Goal: Download file/media

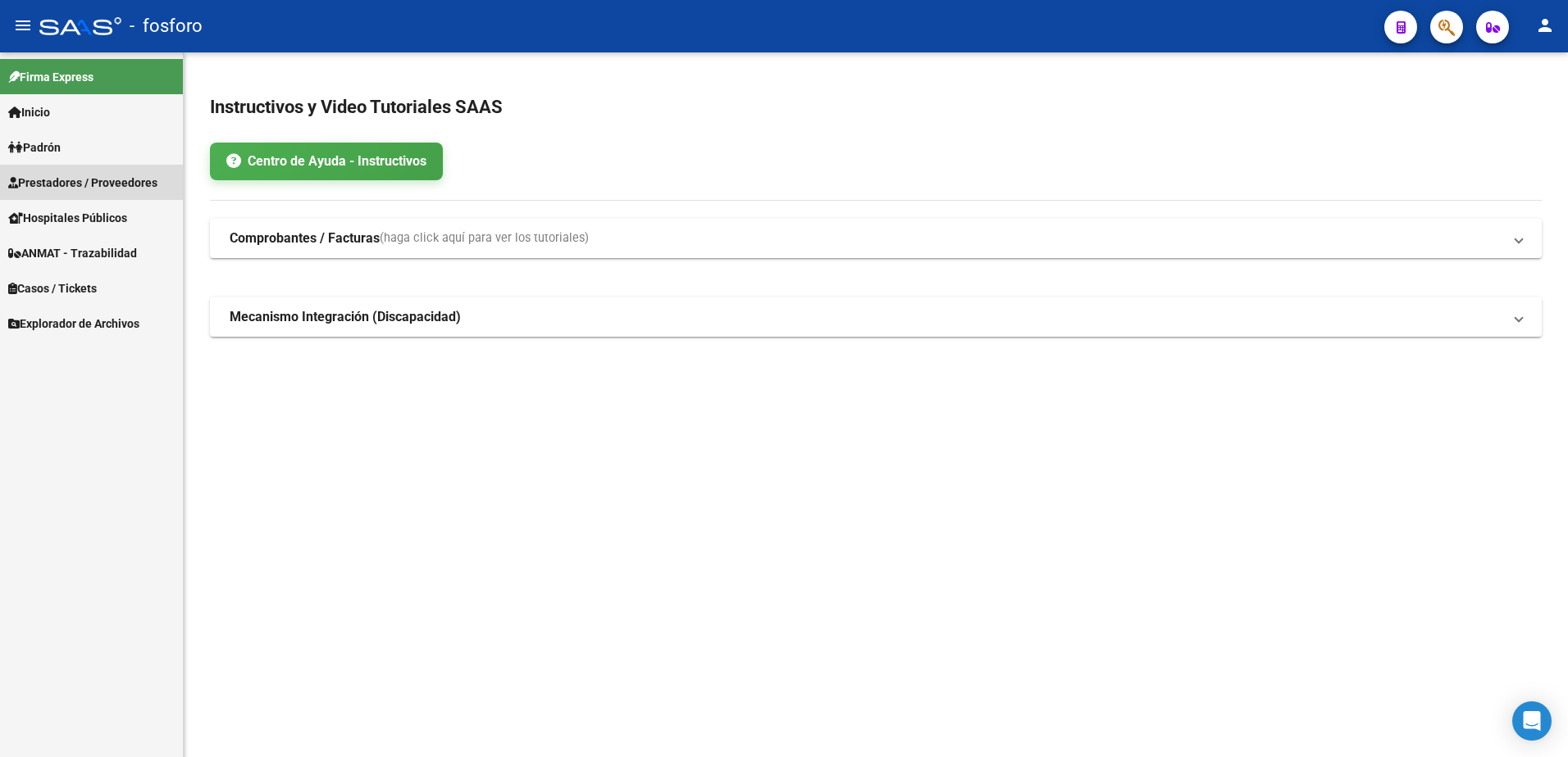
click at [109, 182] on span "Prestadores / Proveedores" at bounding box center [83, 182] width 150 height 18
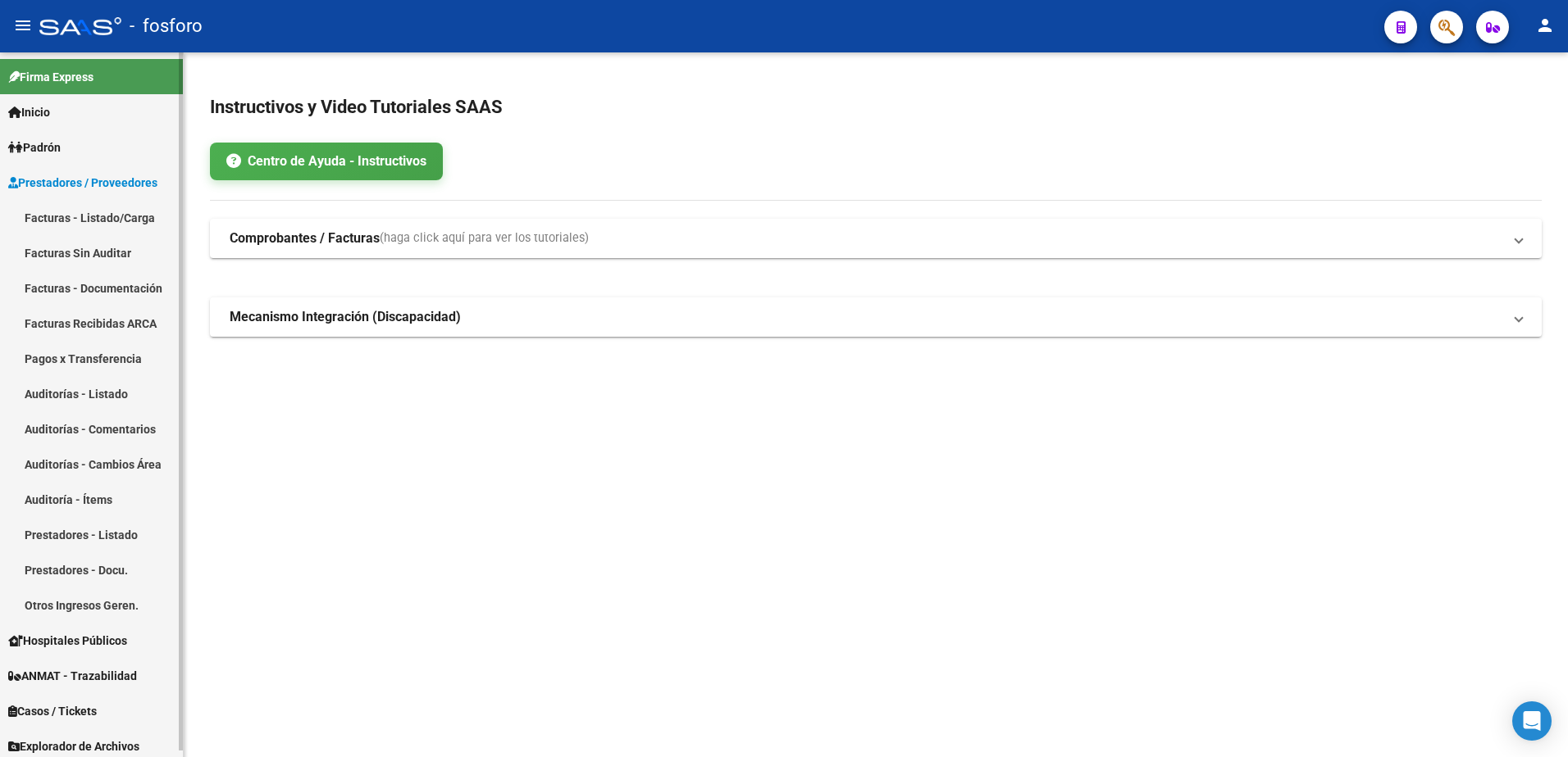
click at [102, 220] on link "Facturas - Listado/Carga" at bounding box center [92, 218] width 183 height 36
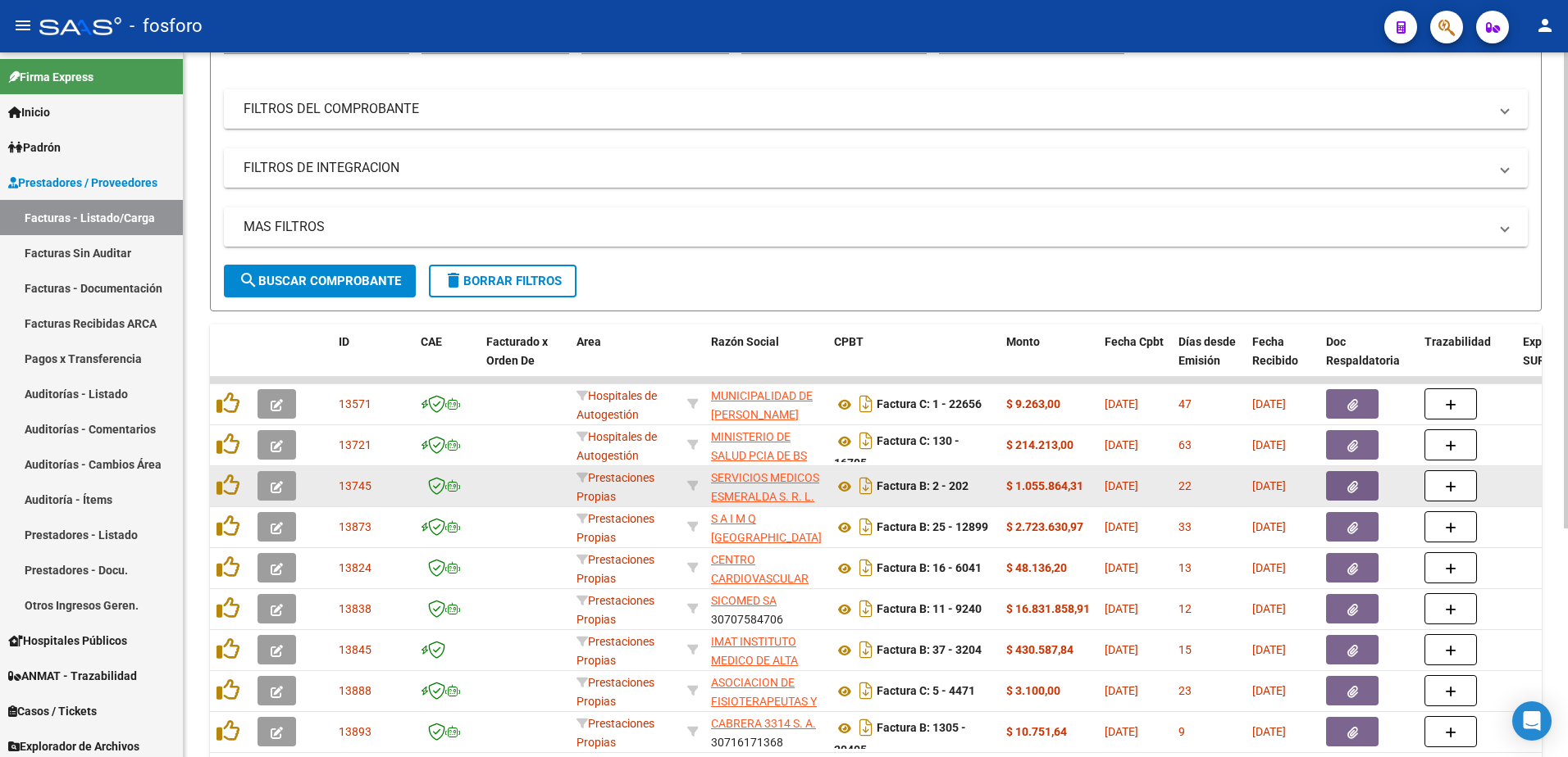
scroll to position [246, 0]
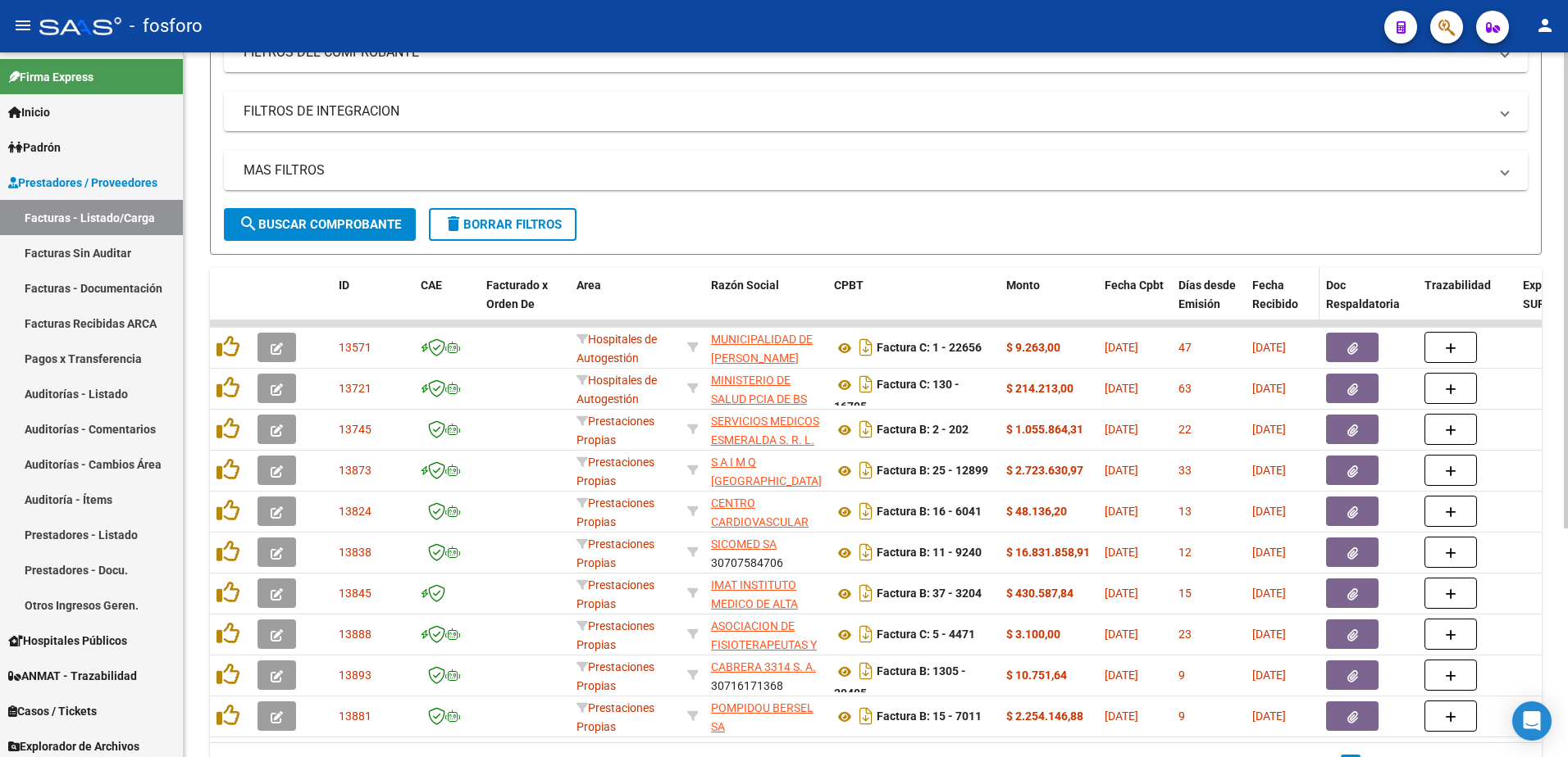
click at [1280, 288] on span "Fecha Recibido" at bounding box center [1274, 294] width 46 height 32
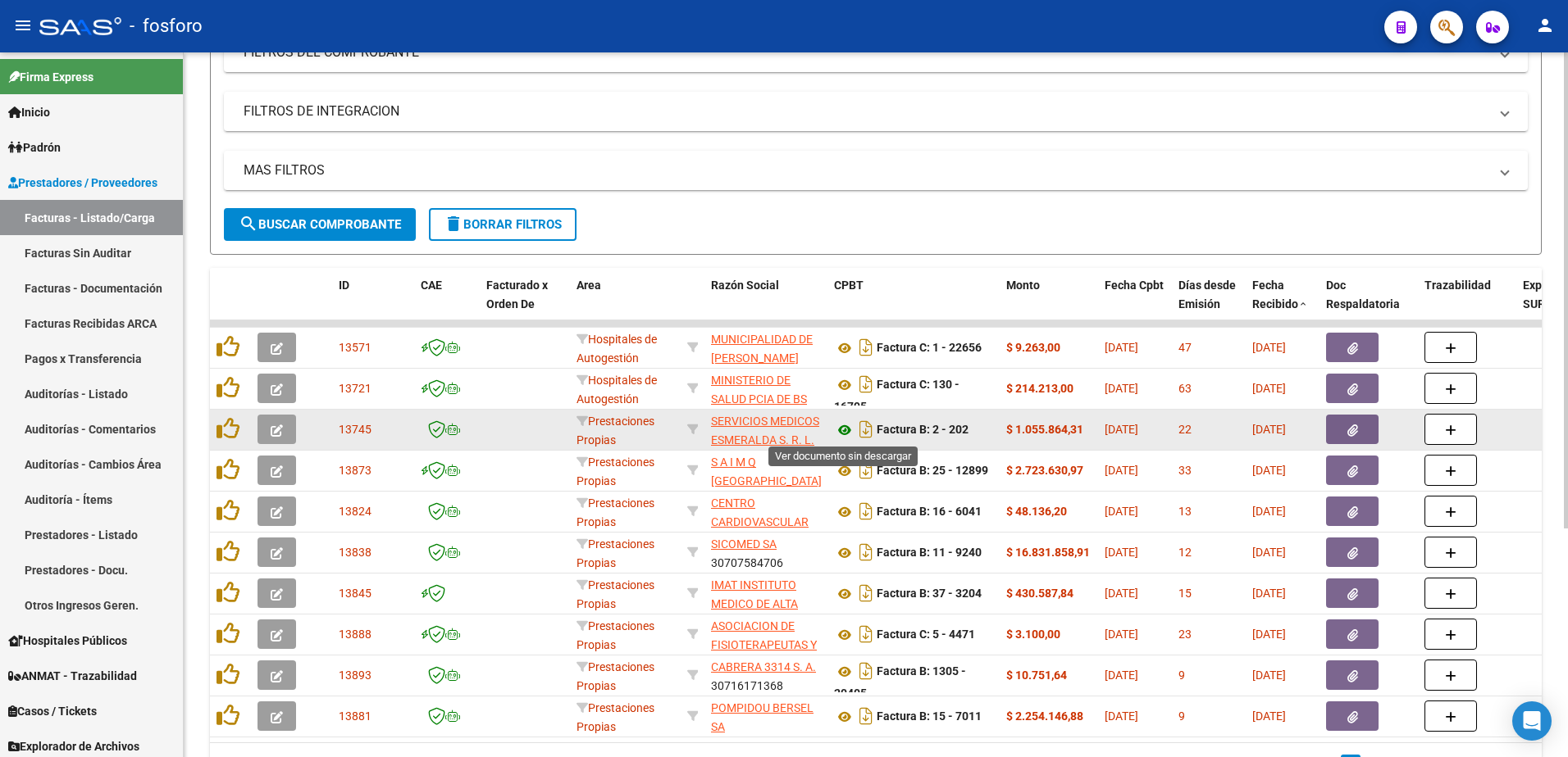
click at [838, 433] on icon at bounding box center [844, 430] width 22 height 20
click at [1344, 430] on button "button" at bounding box center [1352, 430] width 52 height 30
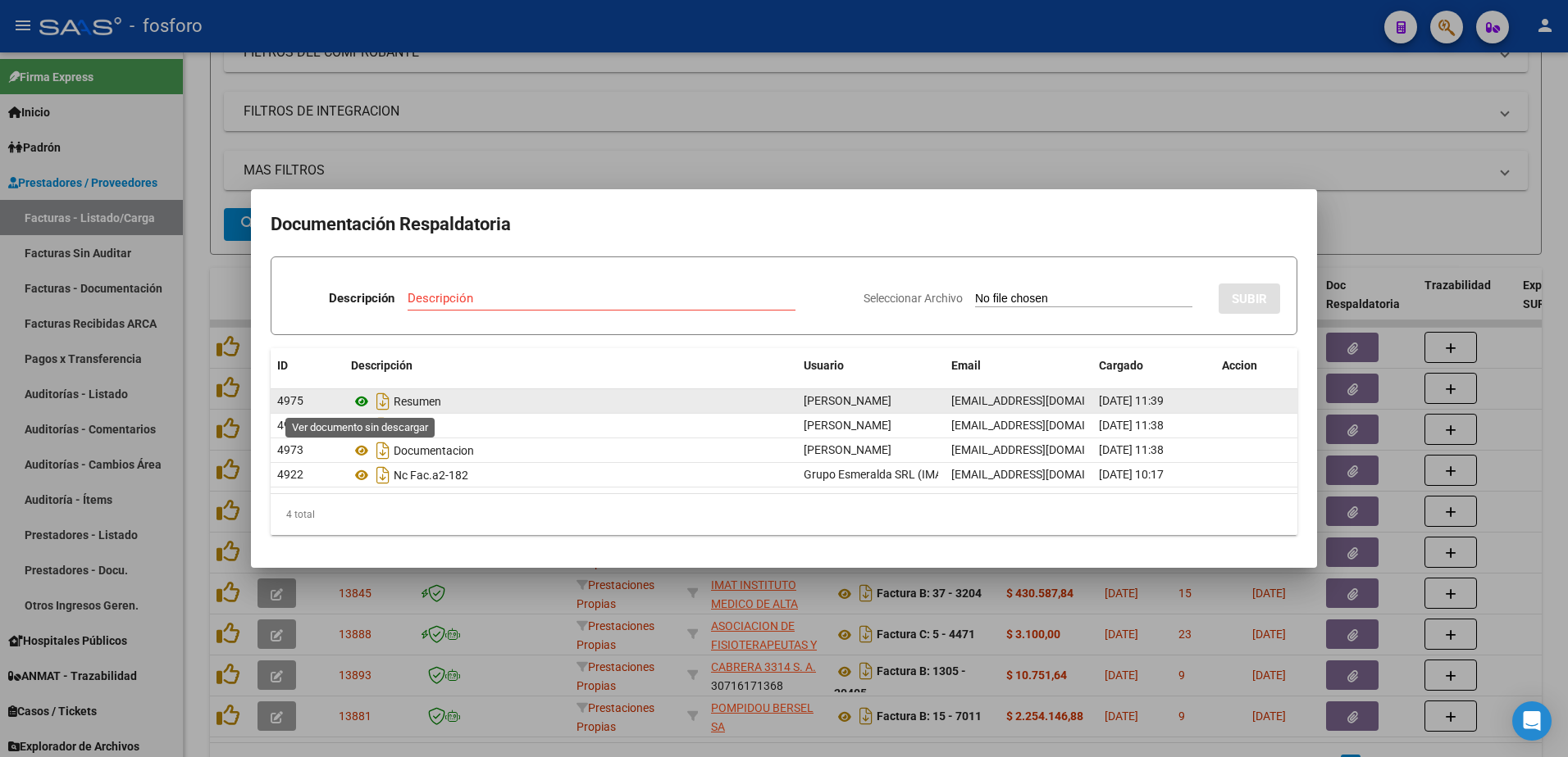
click at [357, 406] on icon at bounding box center [361, 401] width 22 height 20
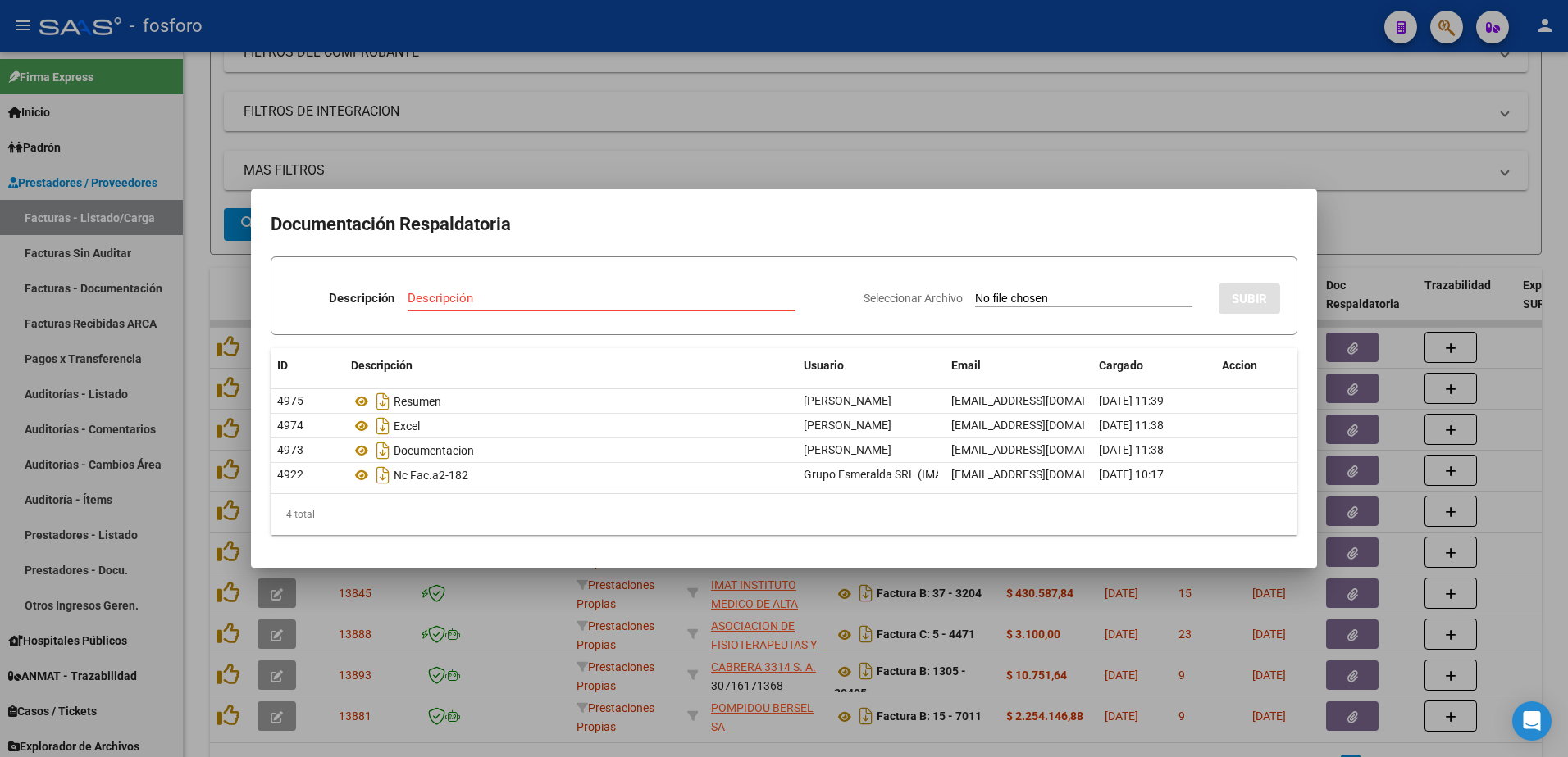
click at [1008, 121] on div at bounding box center [784, 378] width 1568 height 757
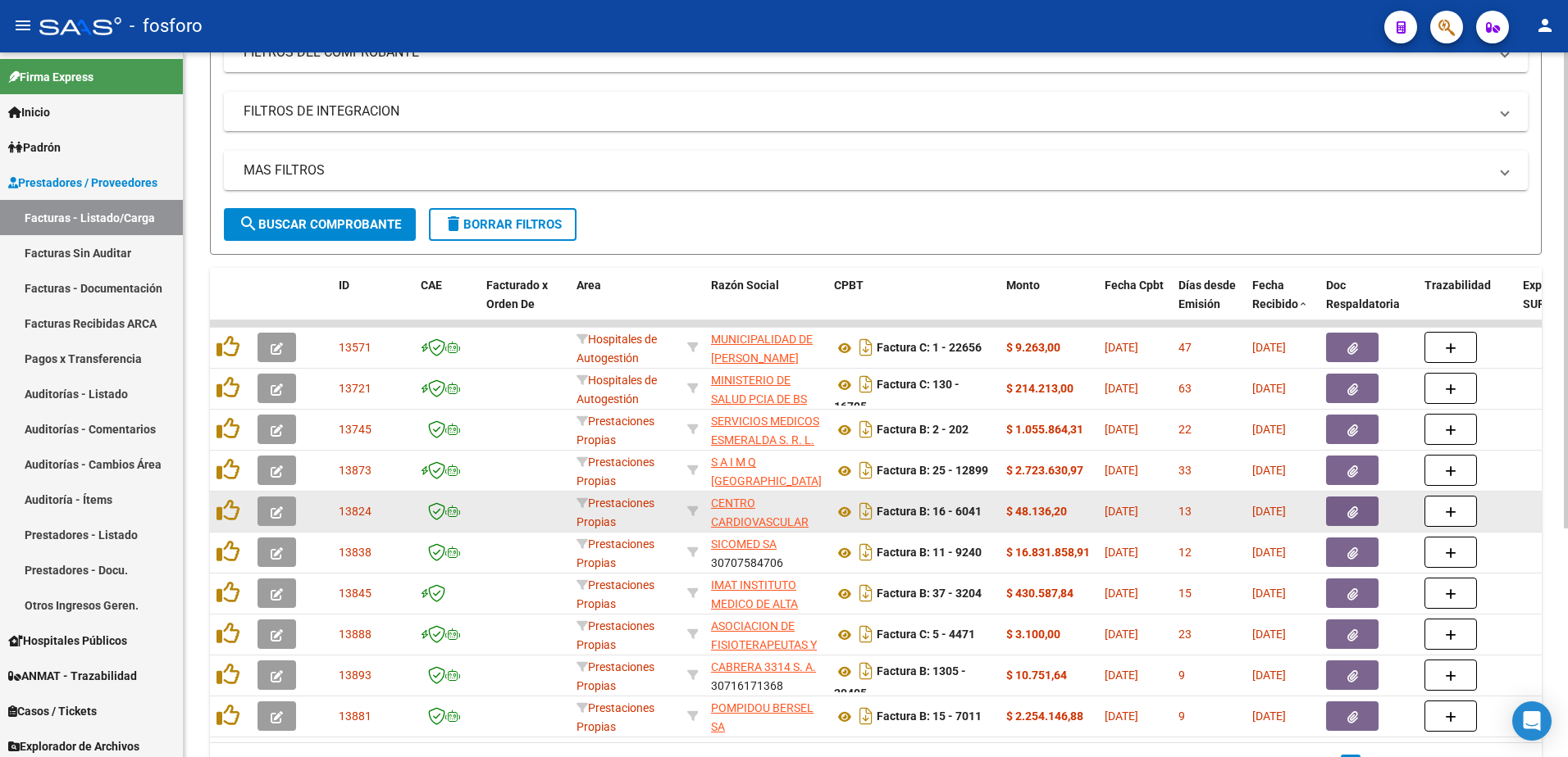
scroll to position [328, 0]
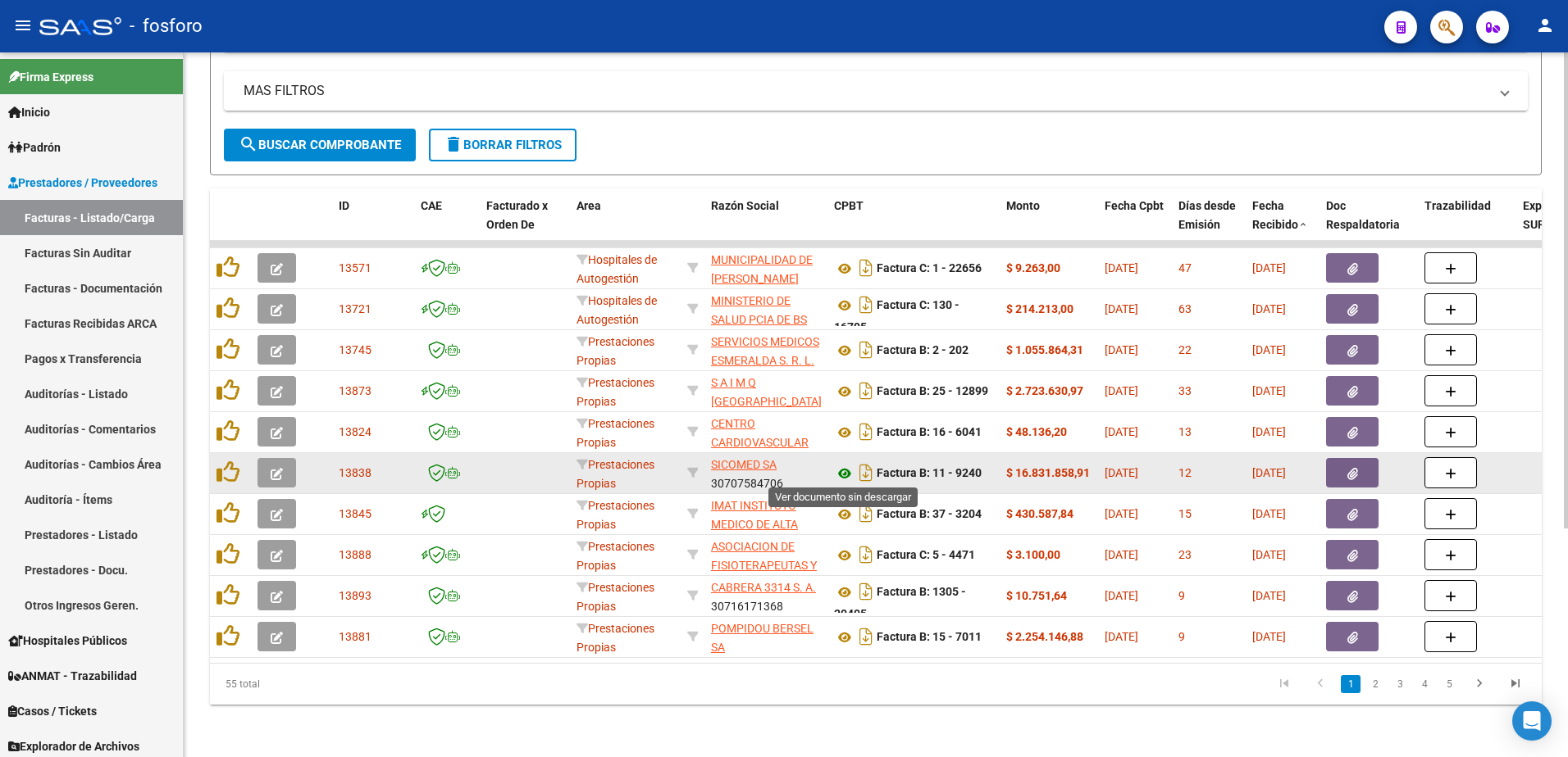
click at [848, 471] on icon at bounding box center [844, 473] width 22 height 20
click at [1348, 465] on span "button" at bounding box center [1352, 473] width 10 height 15
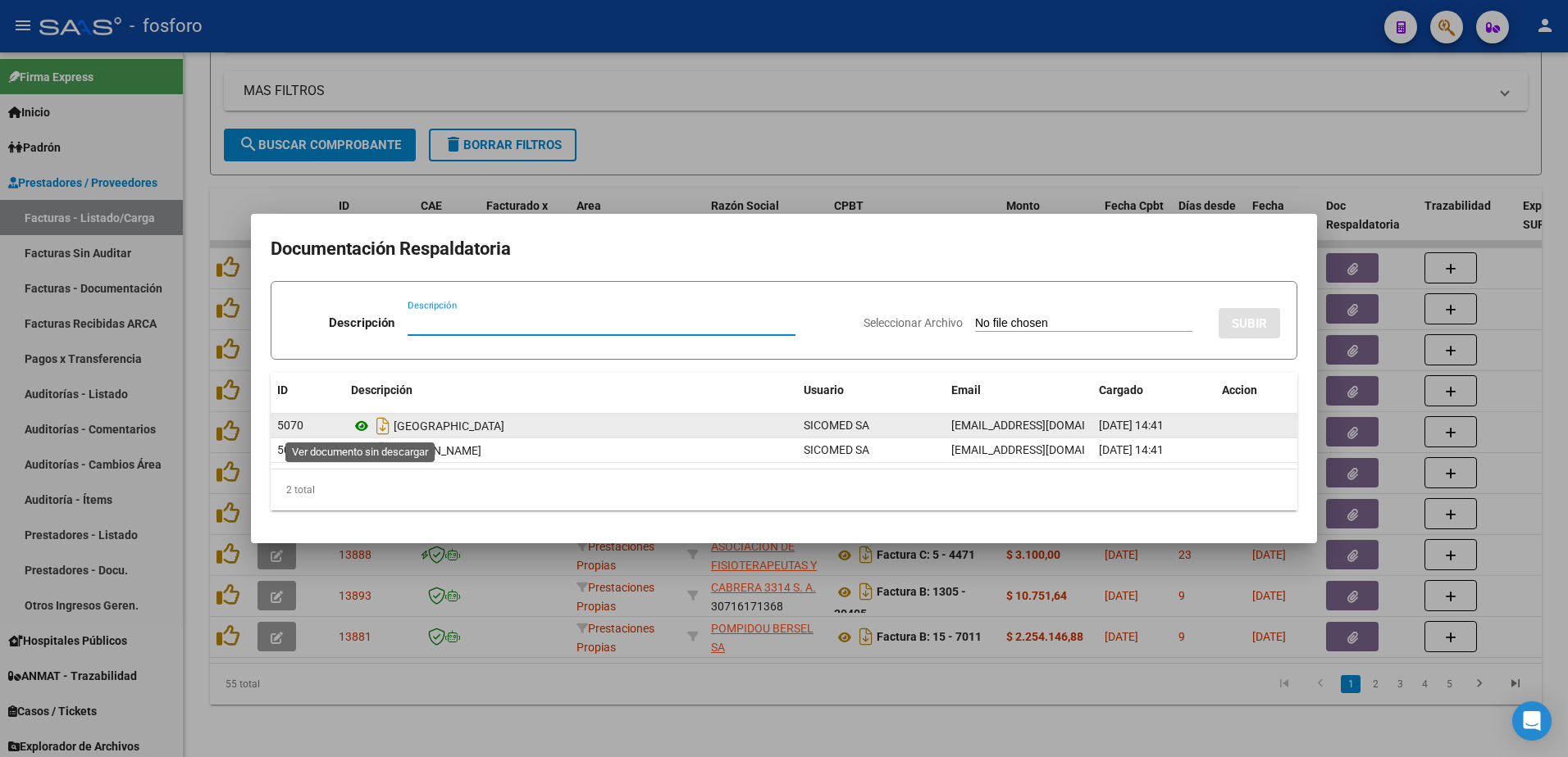
click at [363, 433] on icon at bounding box center [361, 425] width 22 height 20
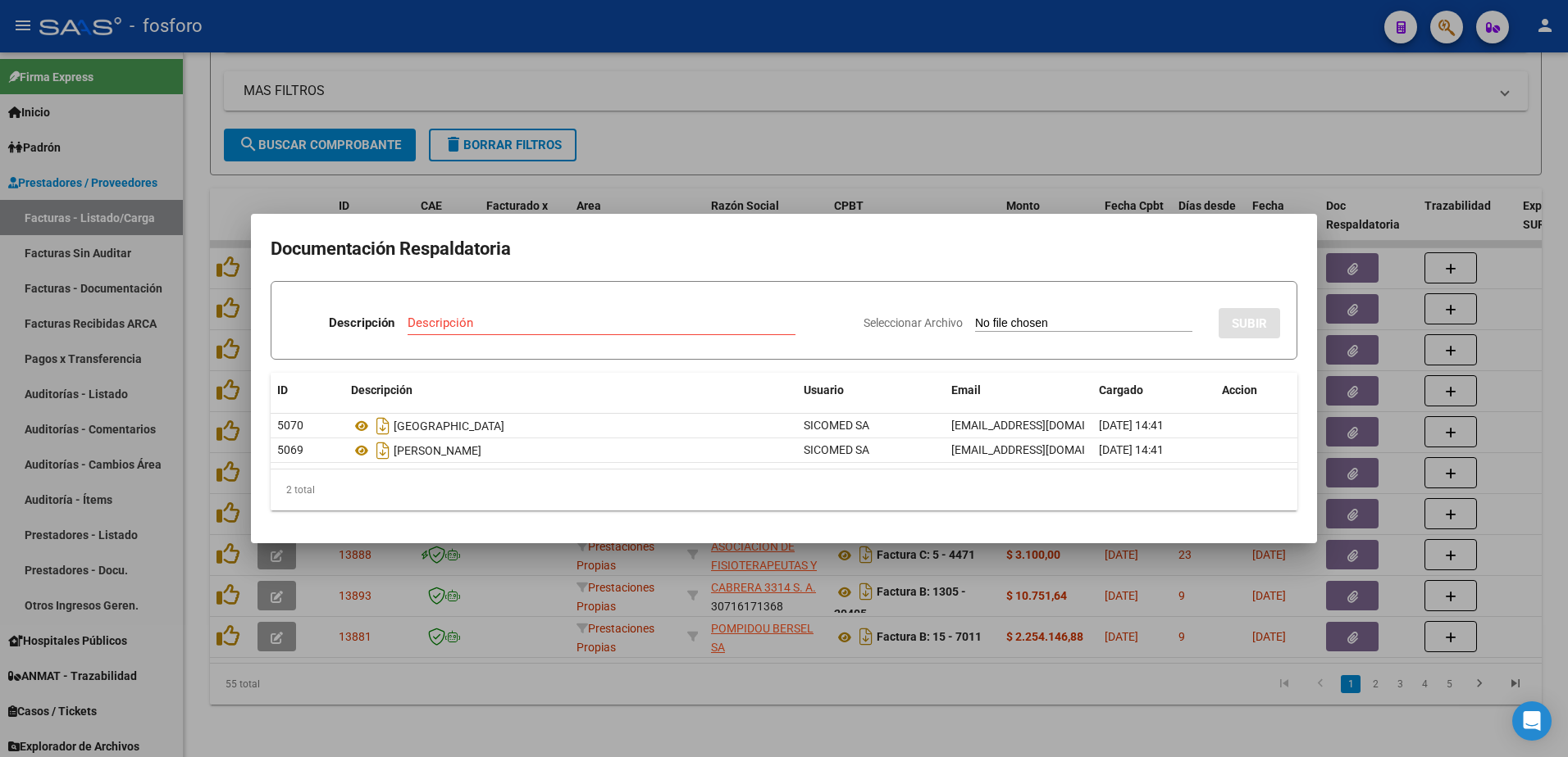
click at [1058, 148] on div at bounding box center [784, 378] width 1568 height 757
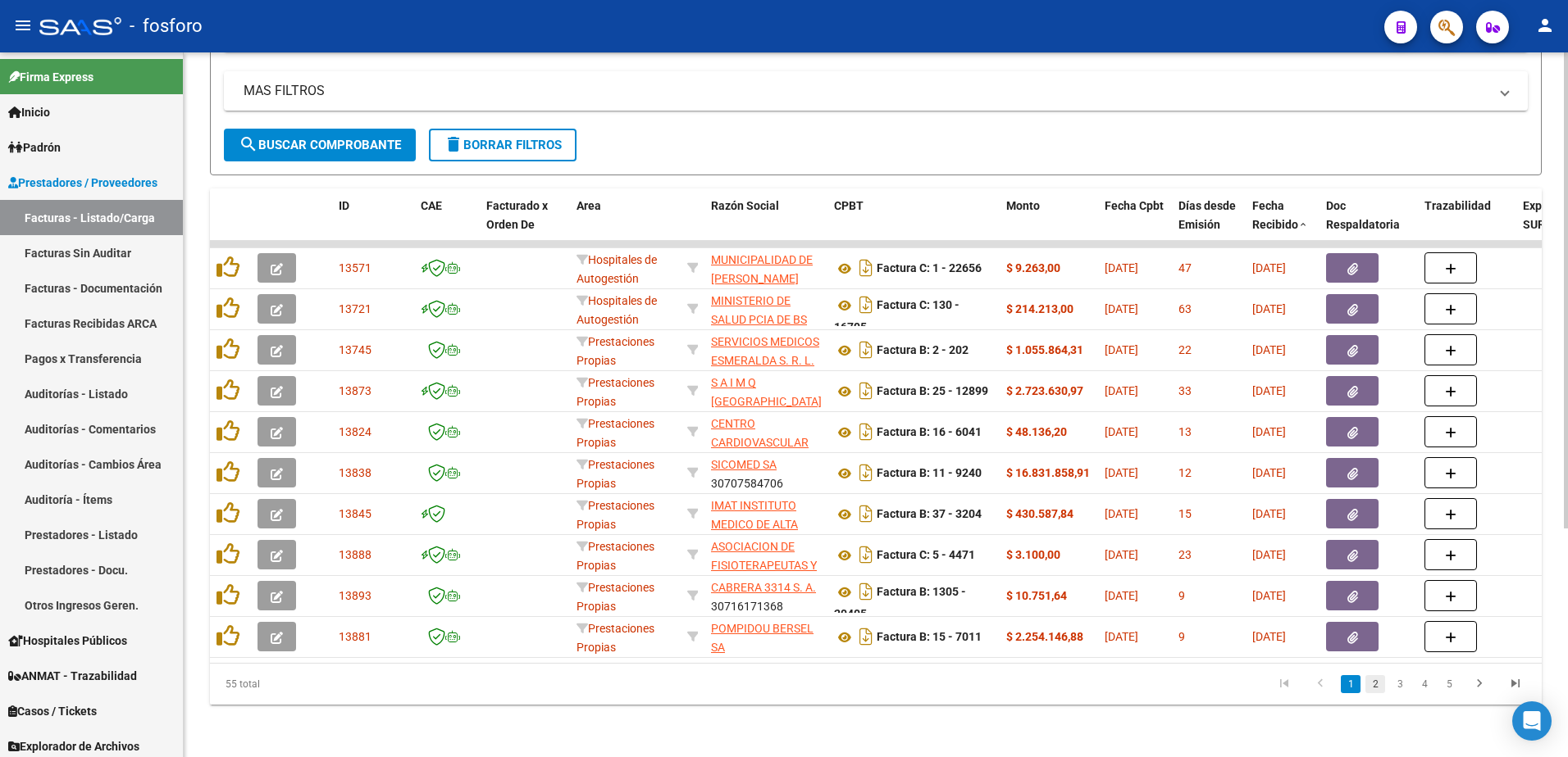
click at [1373, 693] on link "2" at bounding box center [1374, 684] width 20 height 18
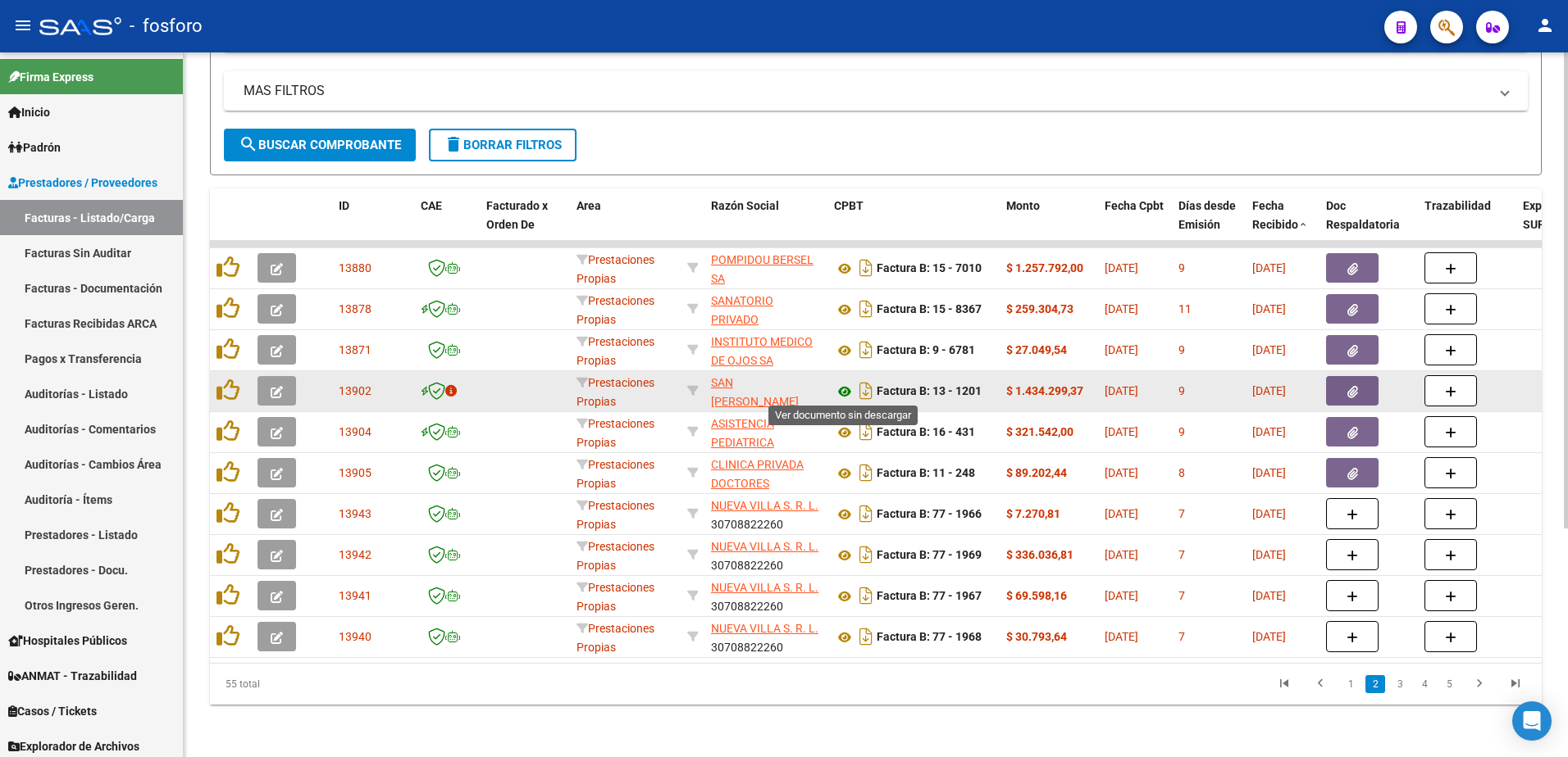
click at [846, 390] on icon at bounding box center [844, 392] width 22 height 20
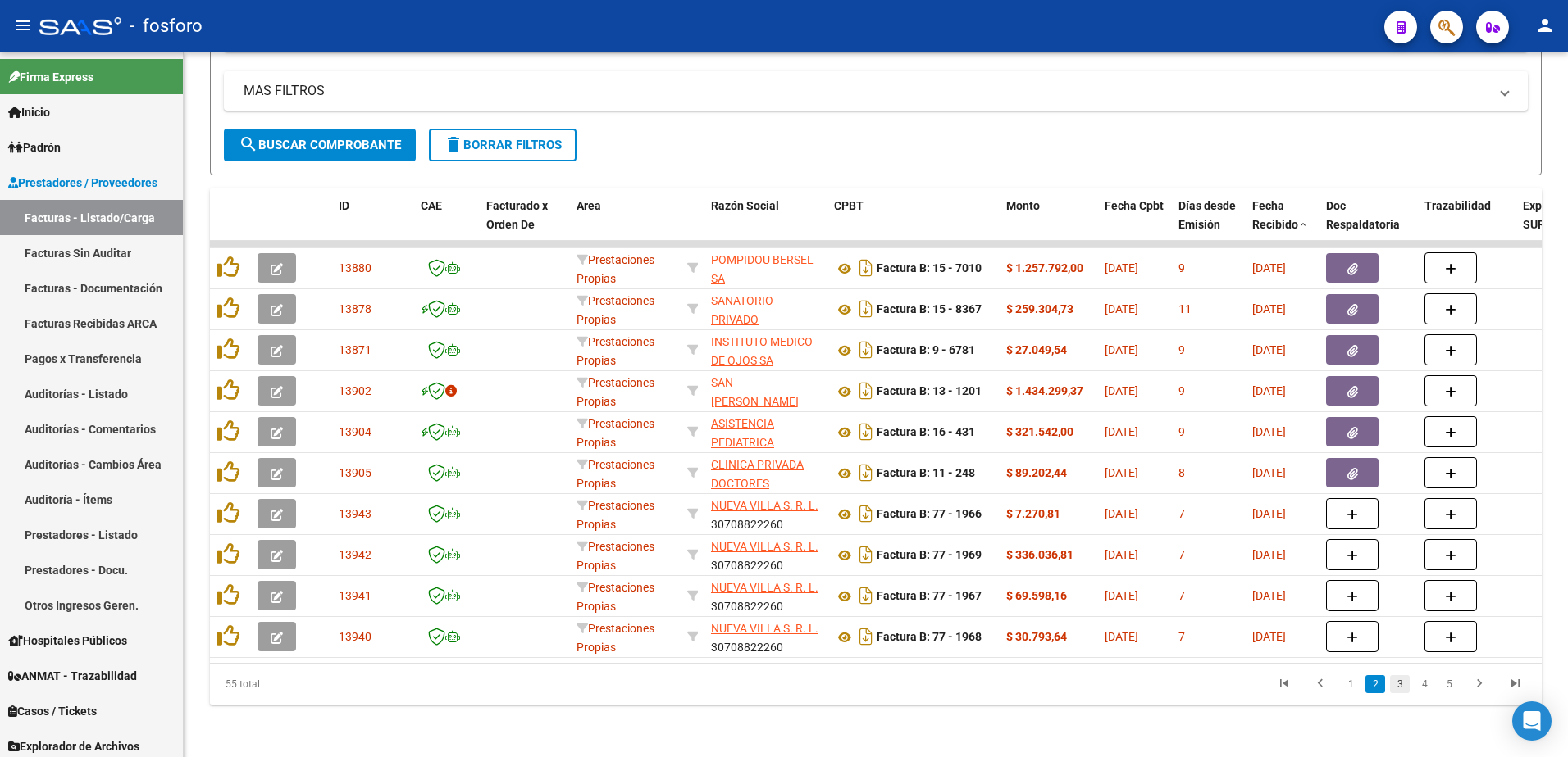
click at [1406, 693] on link "3" at bounding box center [1399, 684] width 20 height 18
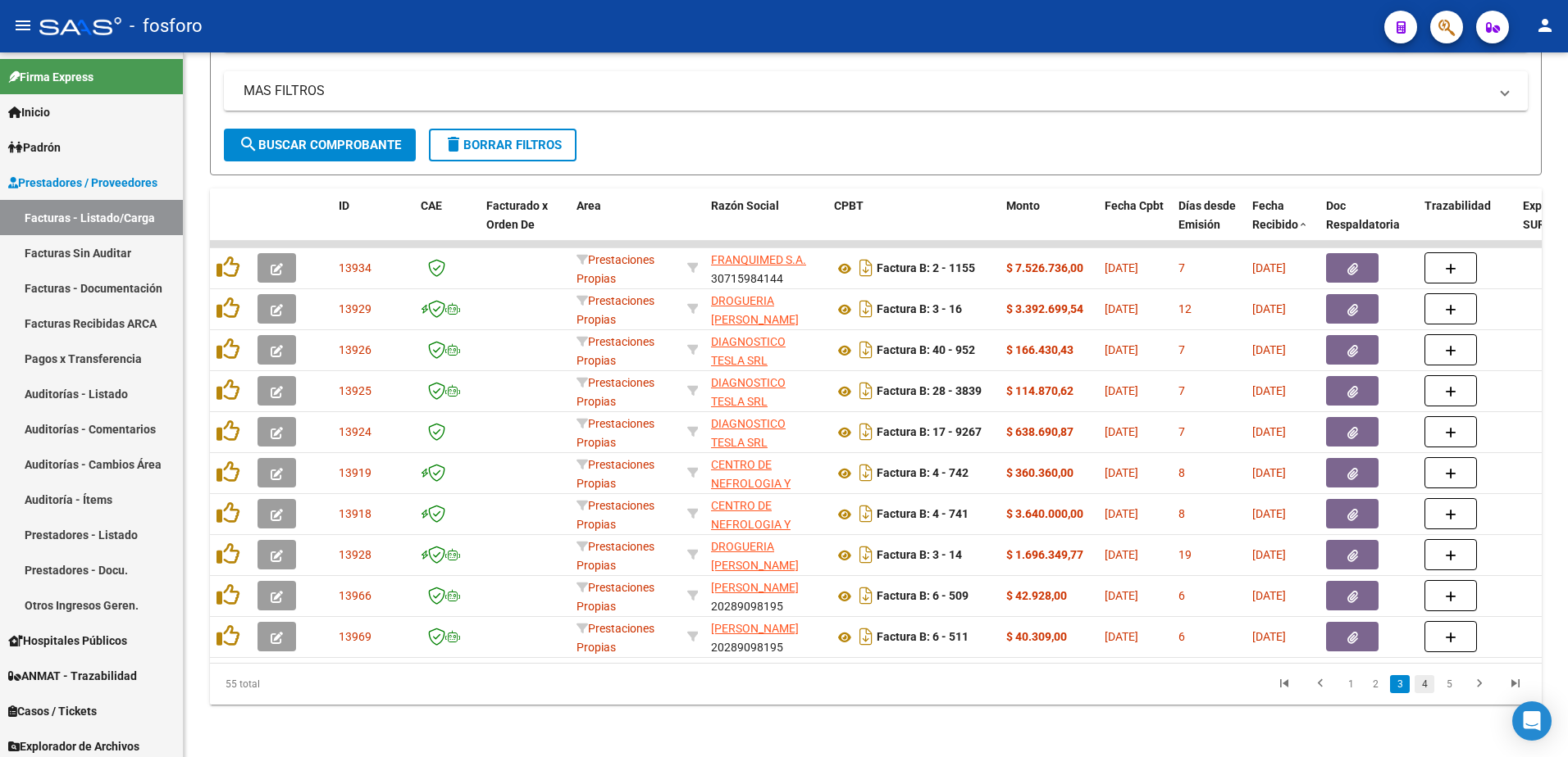
click at [1416, 693] on link "4" at bounding box center [1424, 684] width 20 height 18
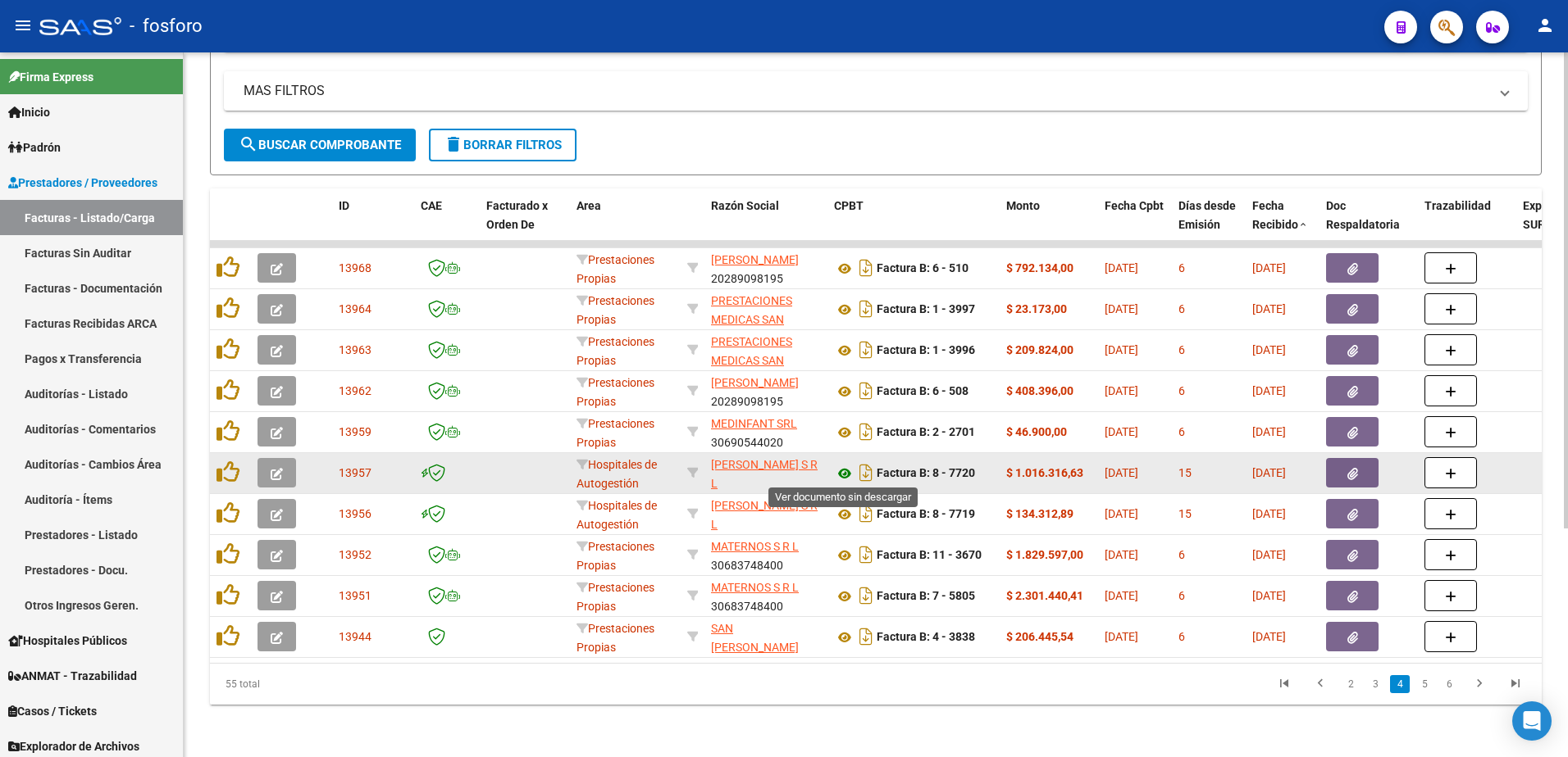
click at [846, 468] on icon at bounding box center [844, 473] width 22 height 20
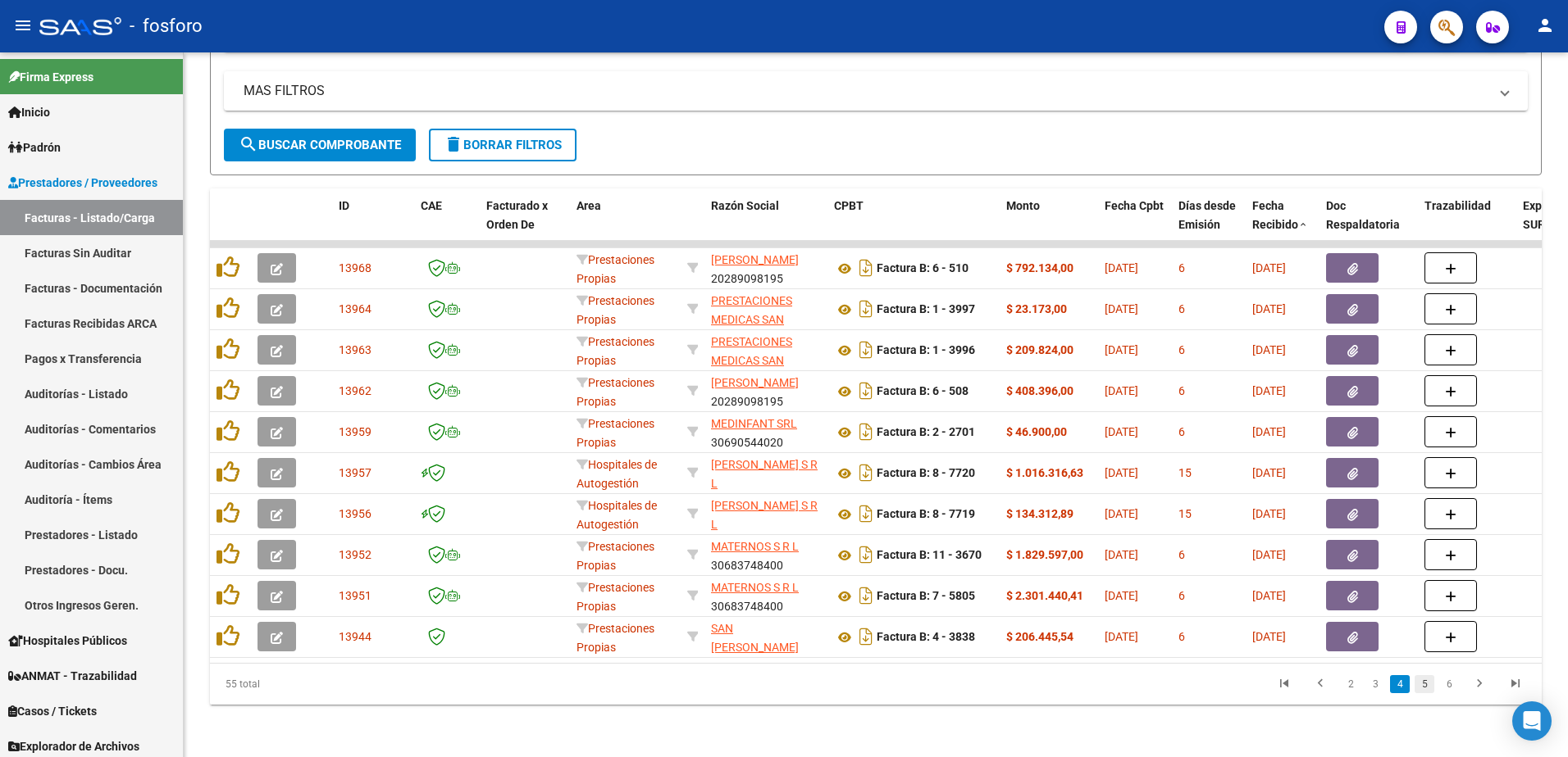
click at [1417, 693] on link "5" at bounding box center [1424, 684] width 20 height 18
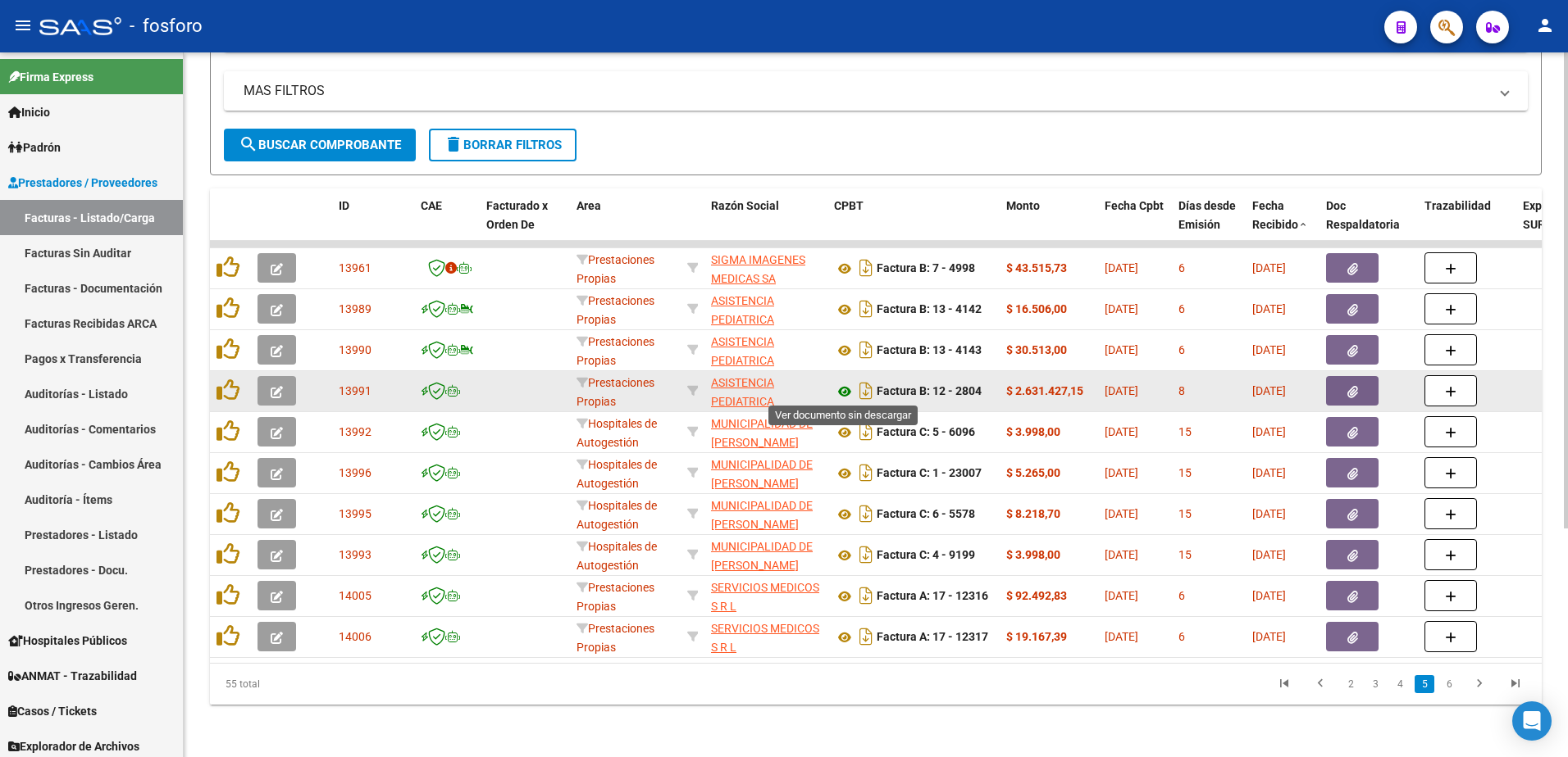
click at [841, 391] on icon at bounding box center [844, 392] width 22 height 20
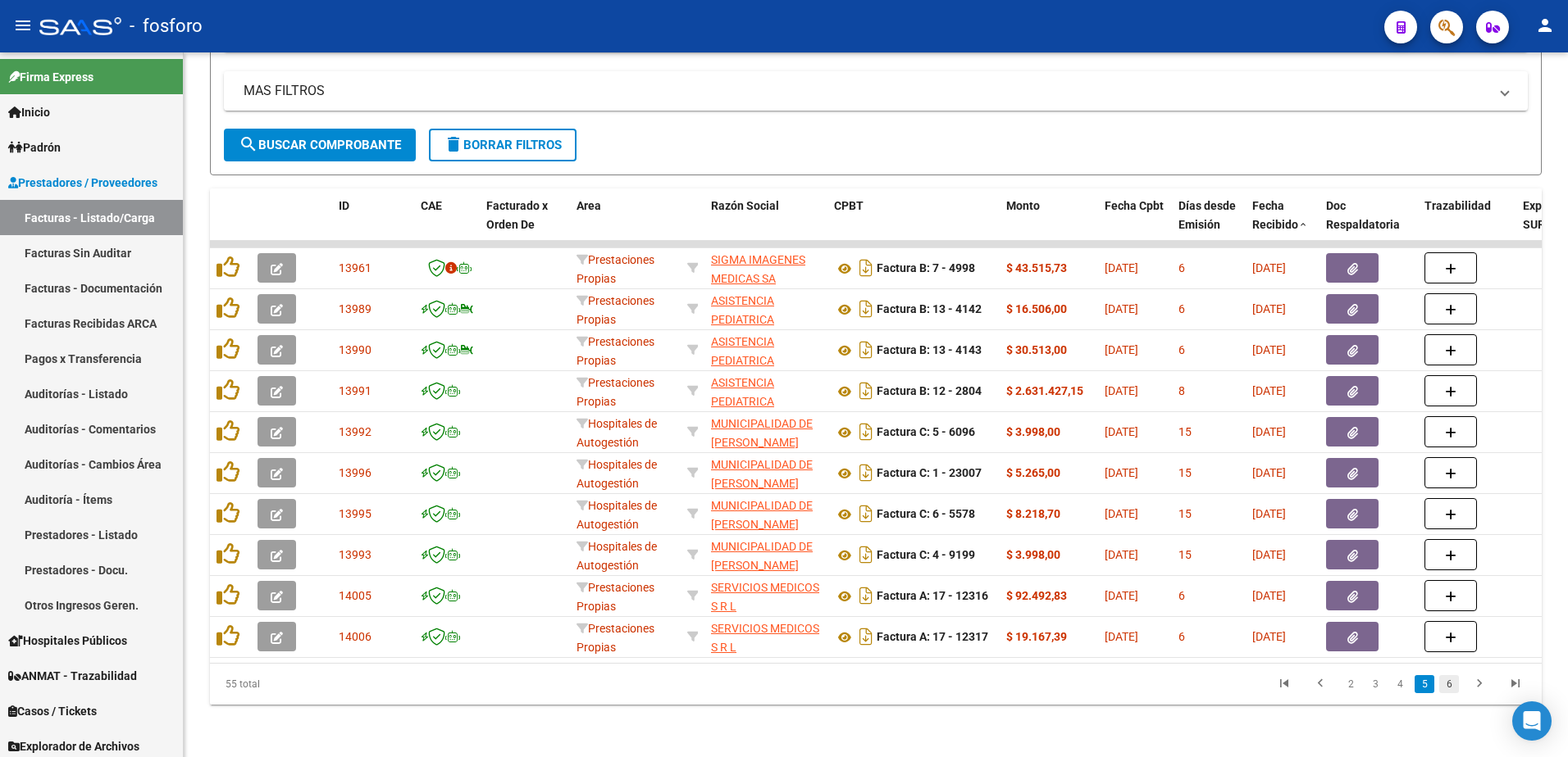
click at [1451, 689] on link "6" at bounding box center [1448, 684] width 20 height 18
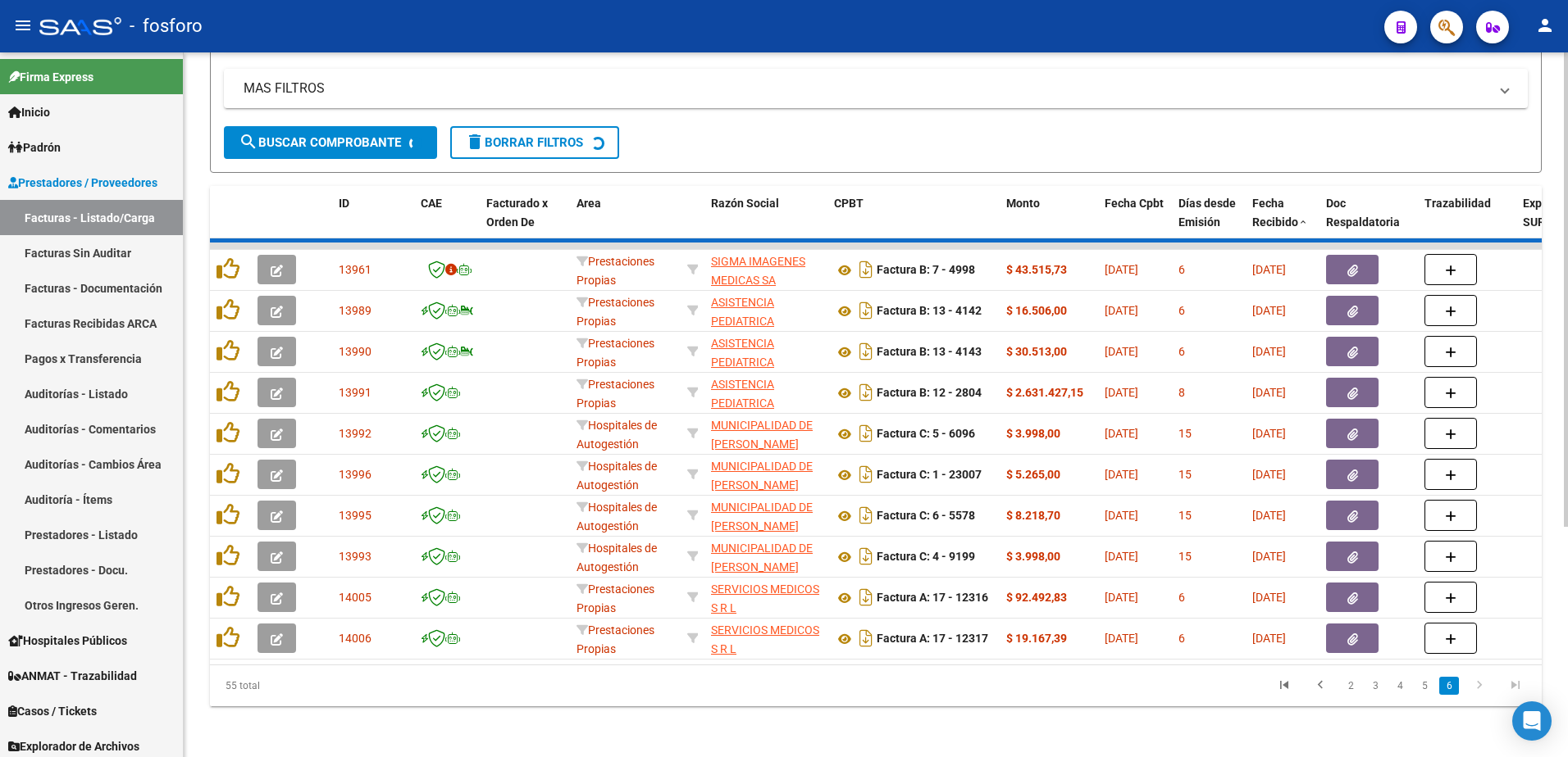
scroll to position [133, 0]
